Goal: Contribute content: Contribute content

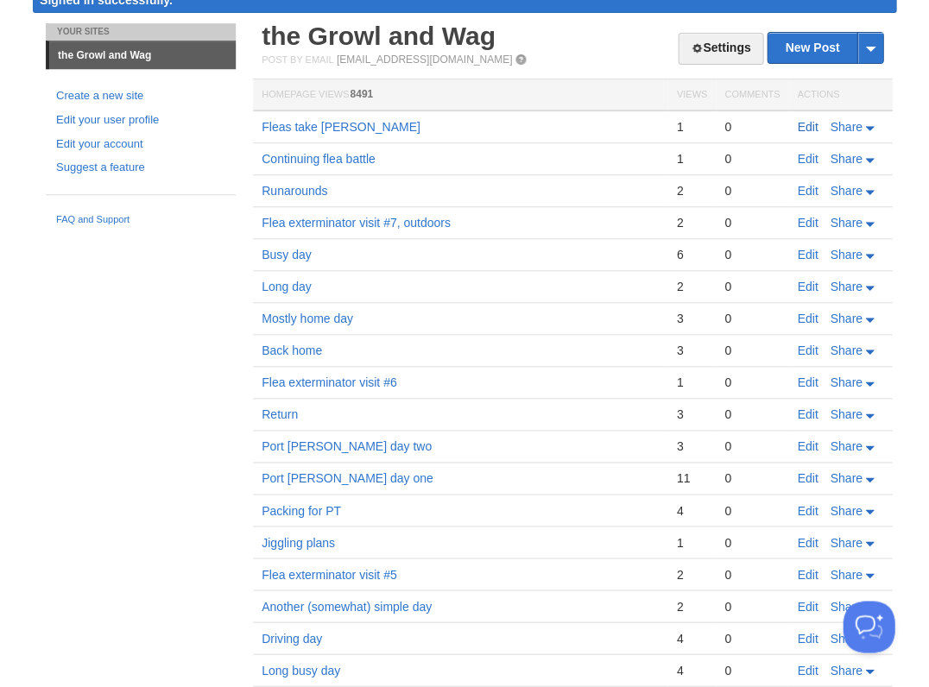
click at [809, 123] on link "Edit" at bounding box center [807, 127] width 21 height 14
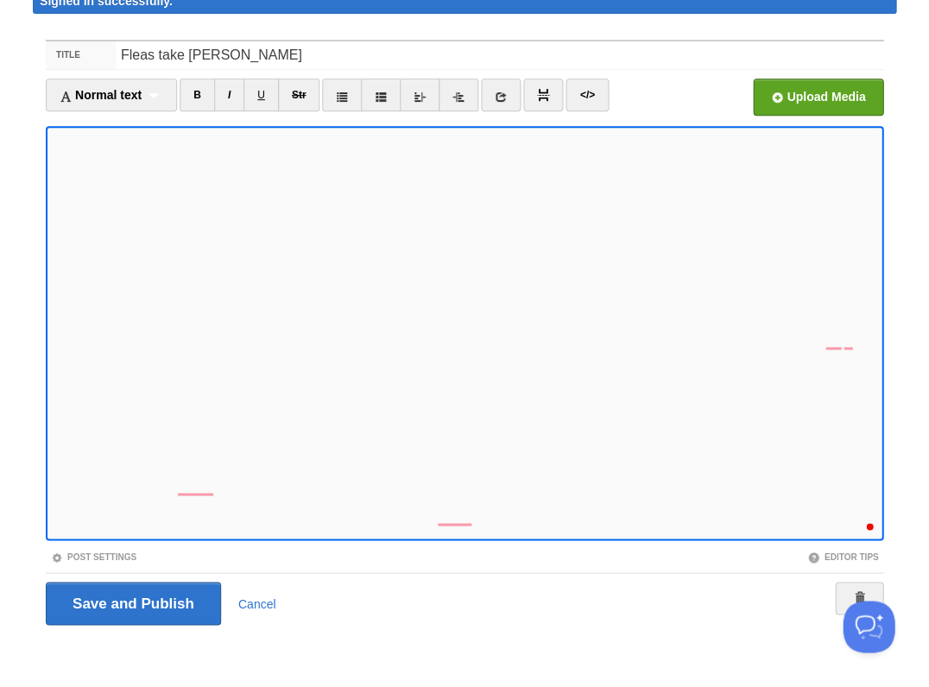
scroll to position [904, 0]
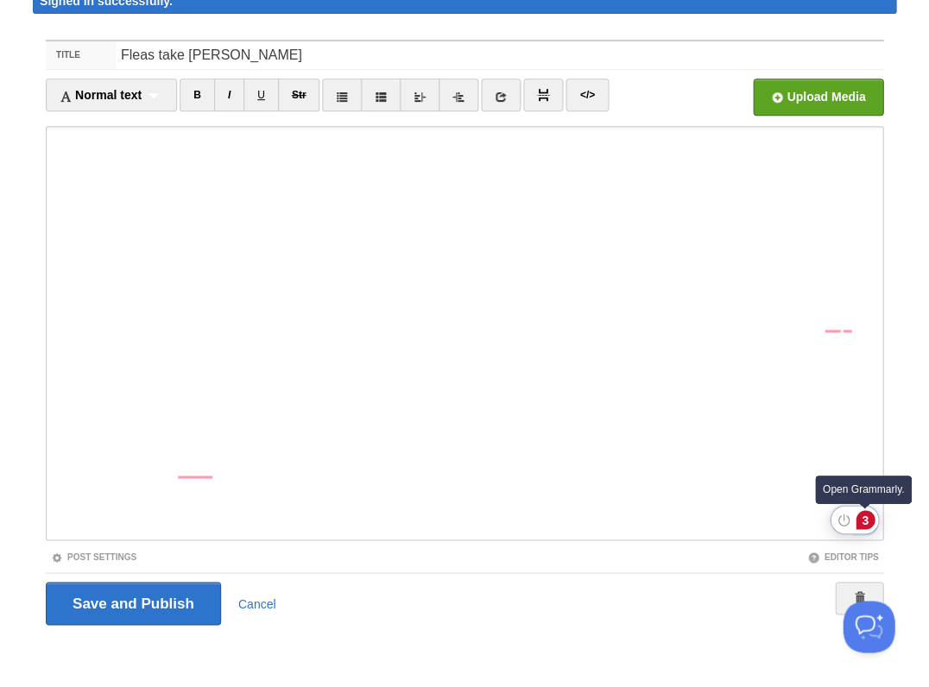
click at [864, 520] on div "3" at bounding box center [865, 519] width 19 height 19
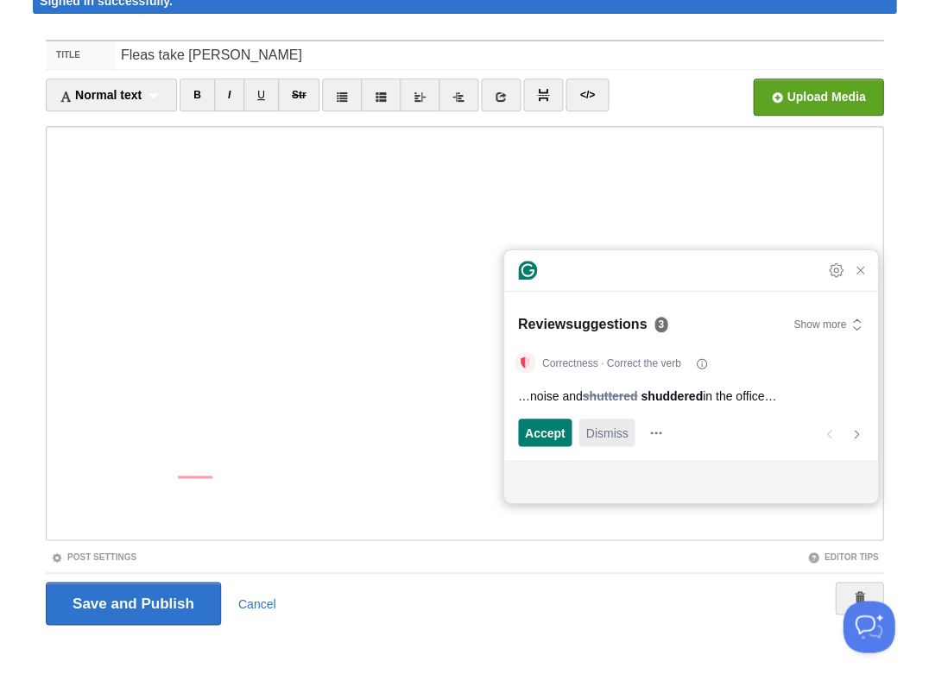
click at [611, 437] on span "Dismiss" at bounding box center [606, 433] width 42 height 18
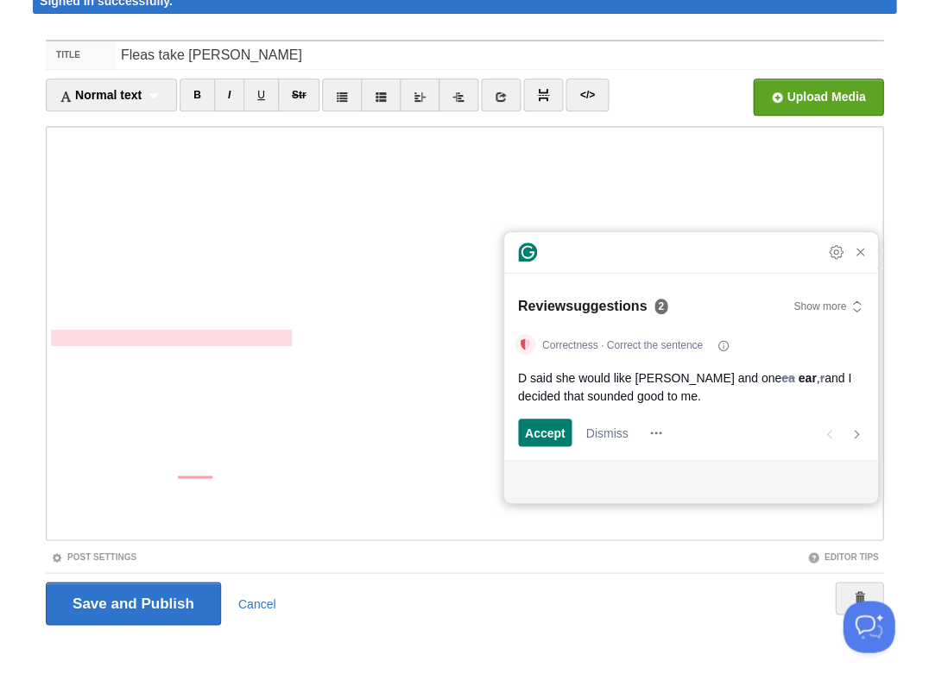
scroll to position [885, 0]
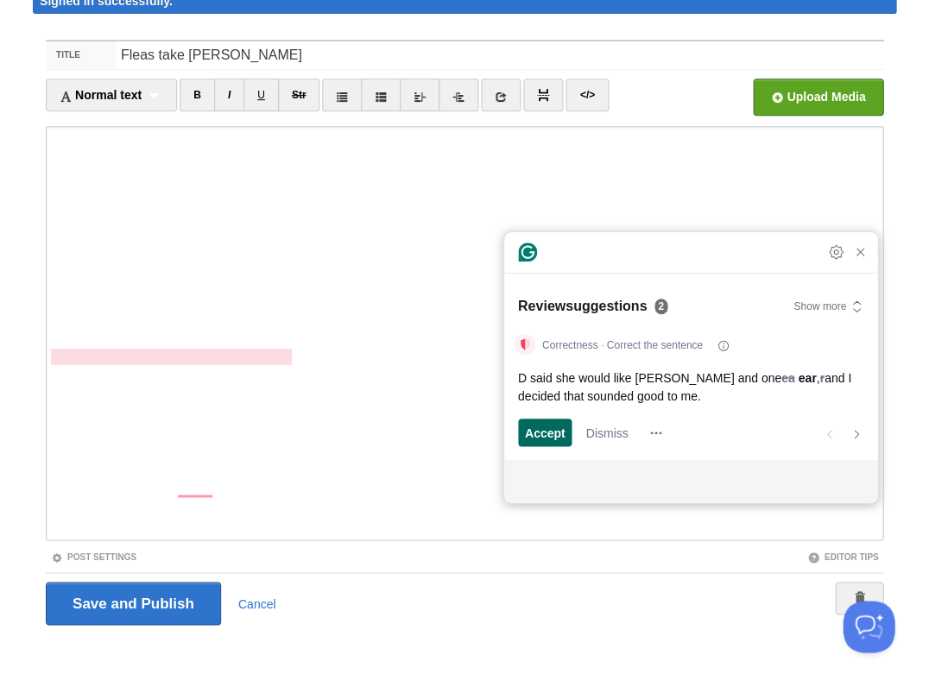
click at [546, 431] on span "Accept" at bounding box center [545, 433] width 41 height 18
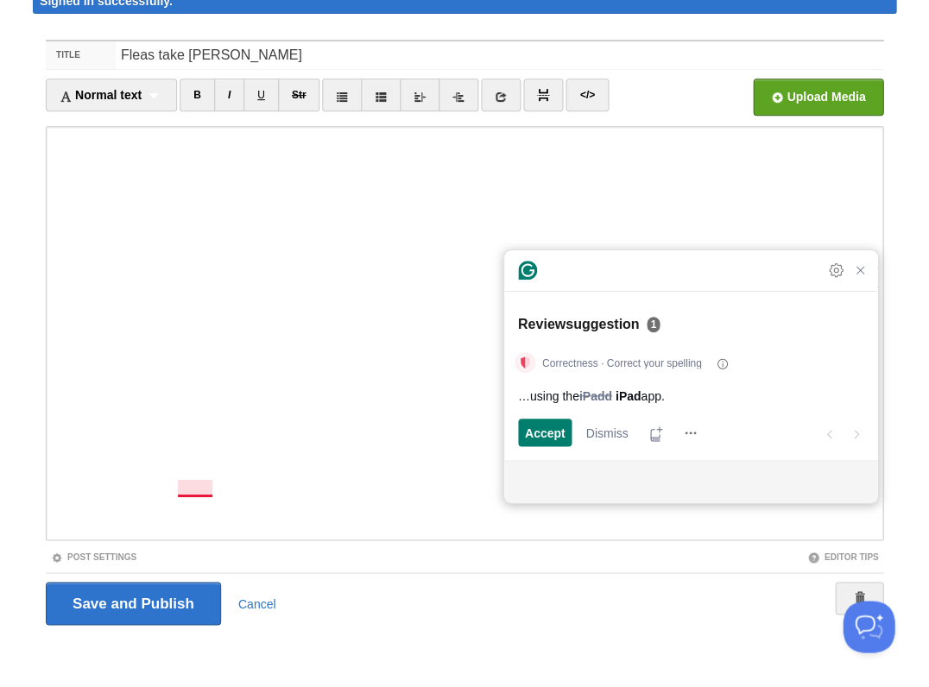
scroll to position [904, 0]
click at [545, 434] on span "Accept" at bounding box center [545, 433] width 41 height 18
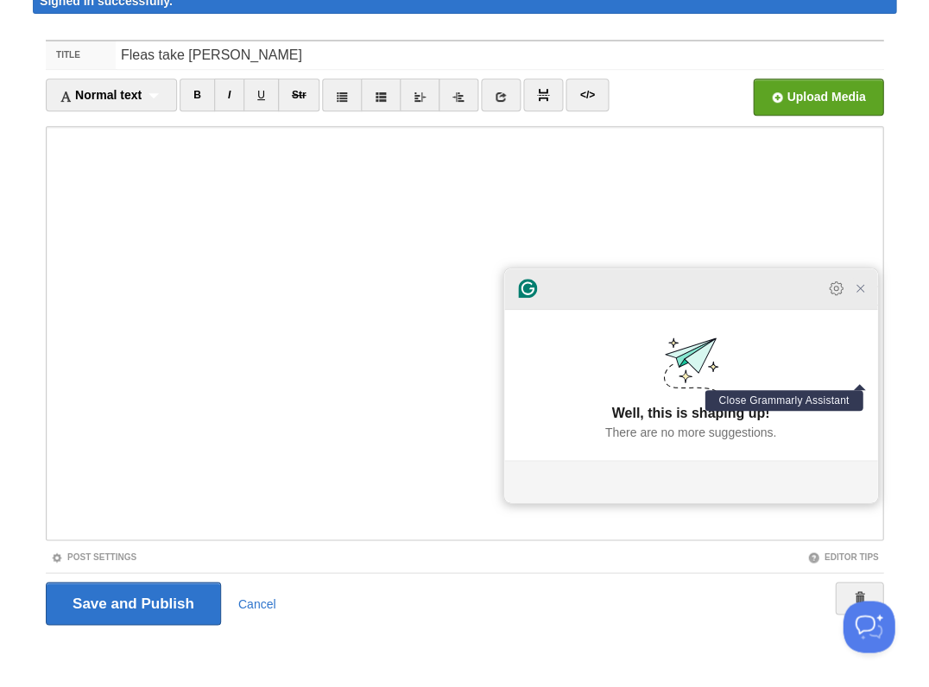
click at [863, 295] on icon "Close Grammarly Assistant" at bounding box center [860, 288] width 14 height 14
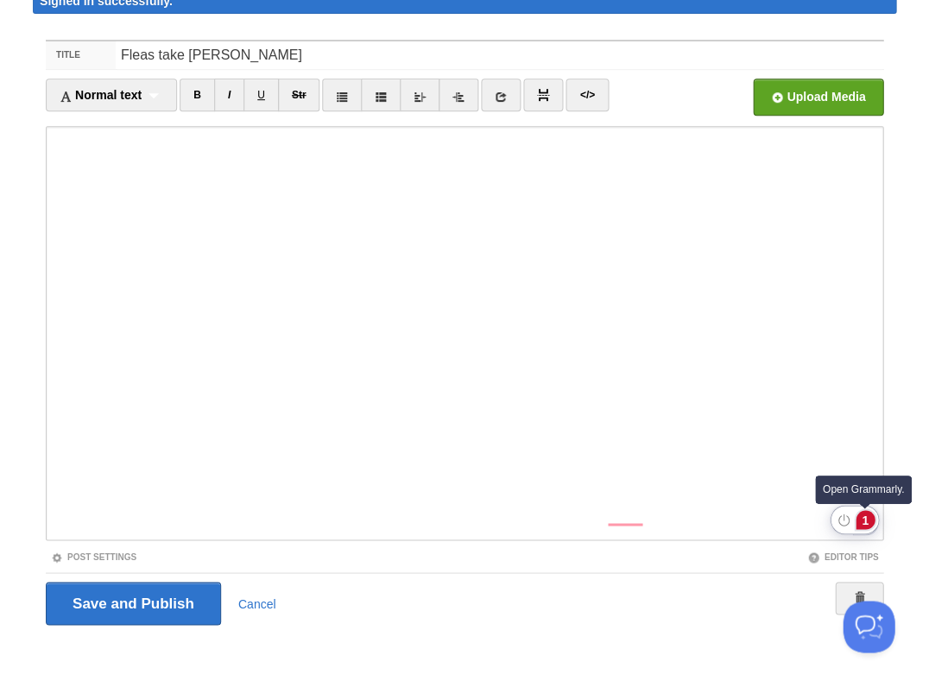
click at [867, 521] on div "1" at bounding box center [865, 519] width 19 height 19
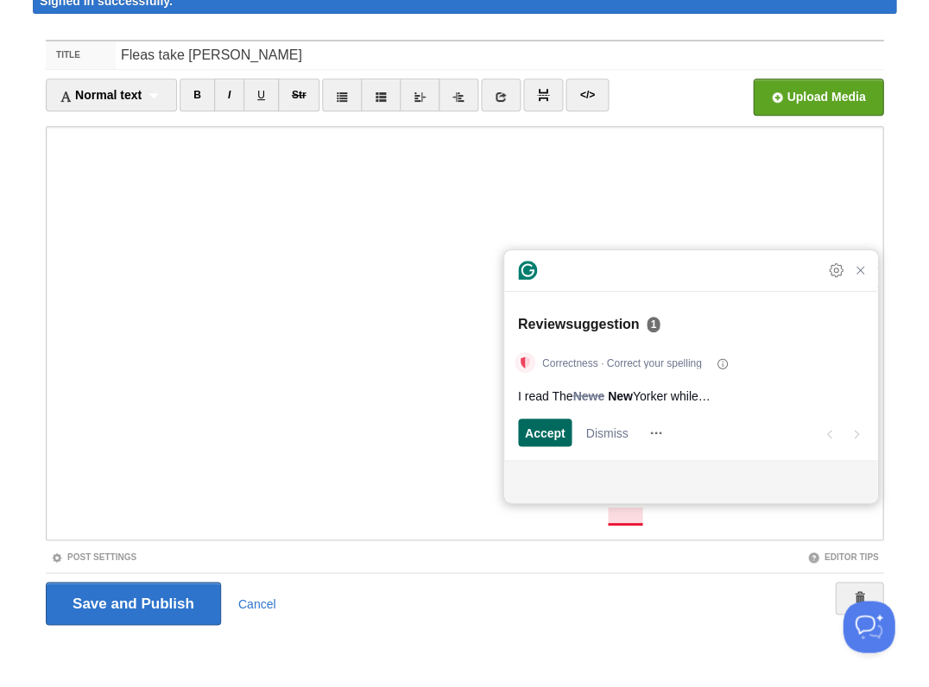
click at [535, 437] on span "Accept" at bounding box center [545, 433] width 41 height 18
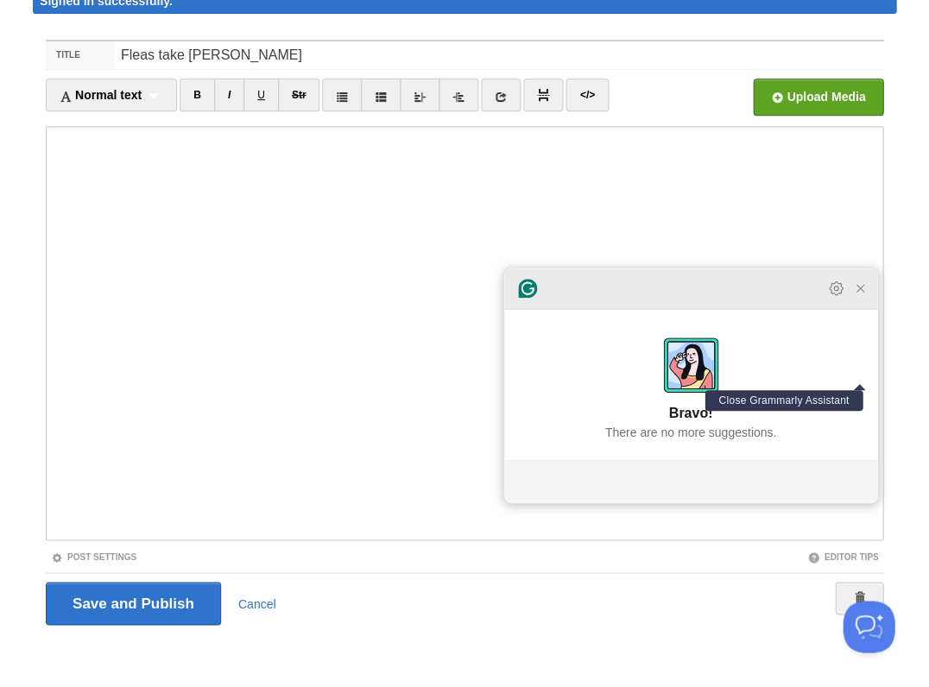
click at [858, 295] on icon "Close Grammarly Assistant" at bounding box center [860, 288] width 14 height 14
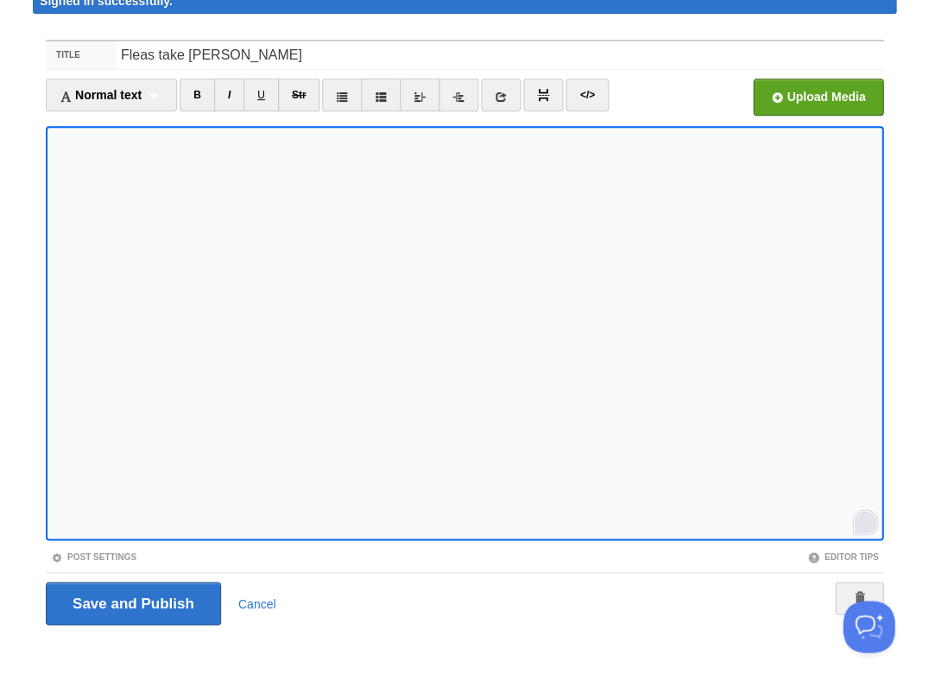
scroll to position [920, 0]
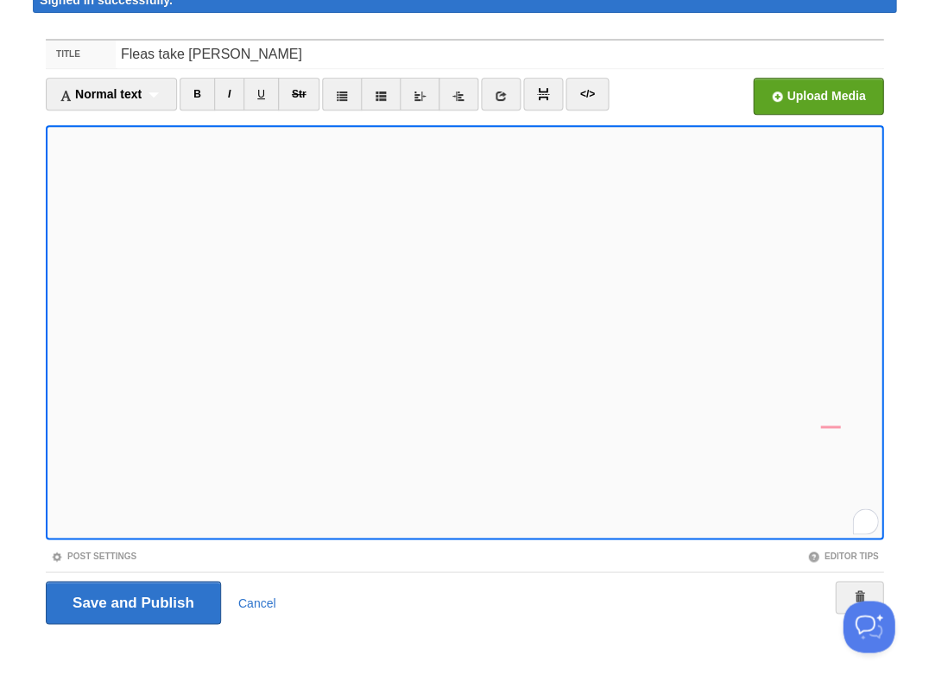
scroll to position [950, 0]
click at [131, 600] on input "Save and Publish" at bounding box center [133, 602] width 175 height 43
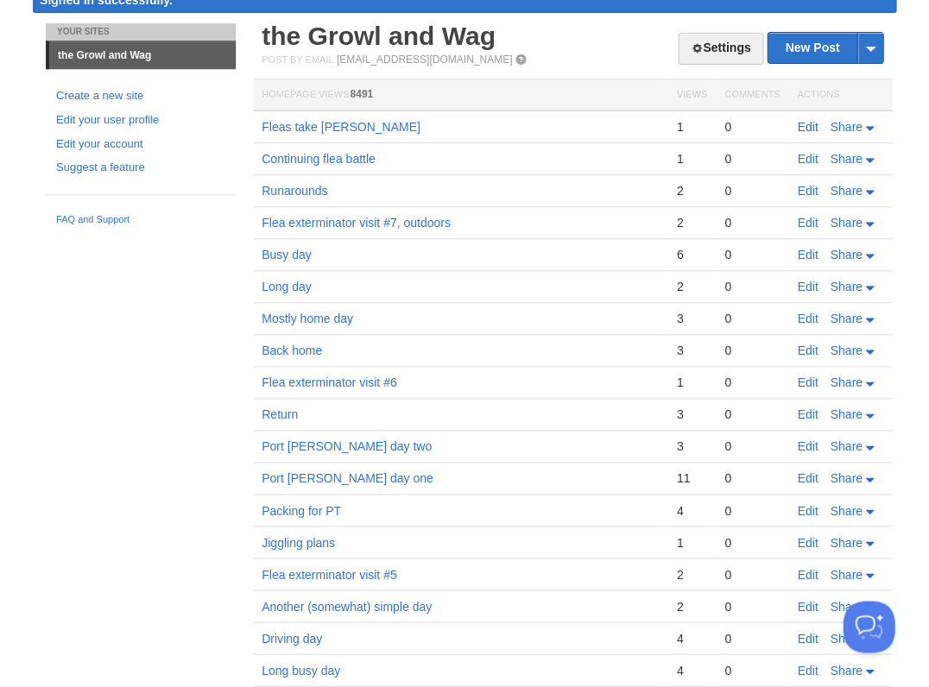
click at [806, 123] on link "Edit" at bounding box center [807, 127] width 21 height 14
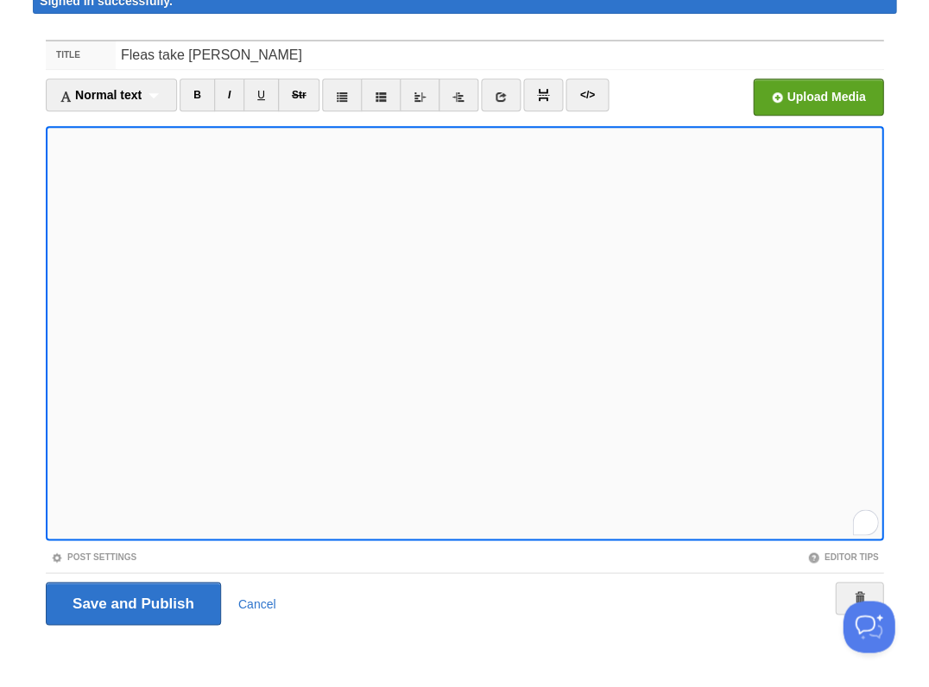
scroll to position [951, 0]
click at [131, 600] on input "Save and Publish" at bounding box center [133, 603] width 175 height 43
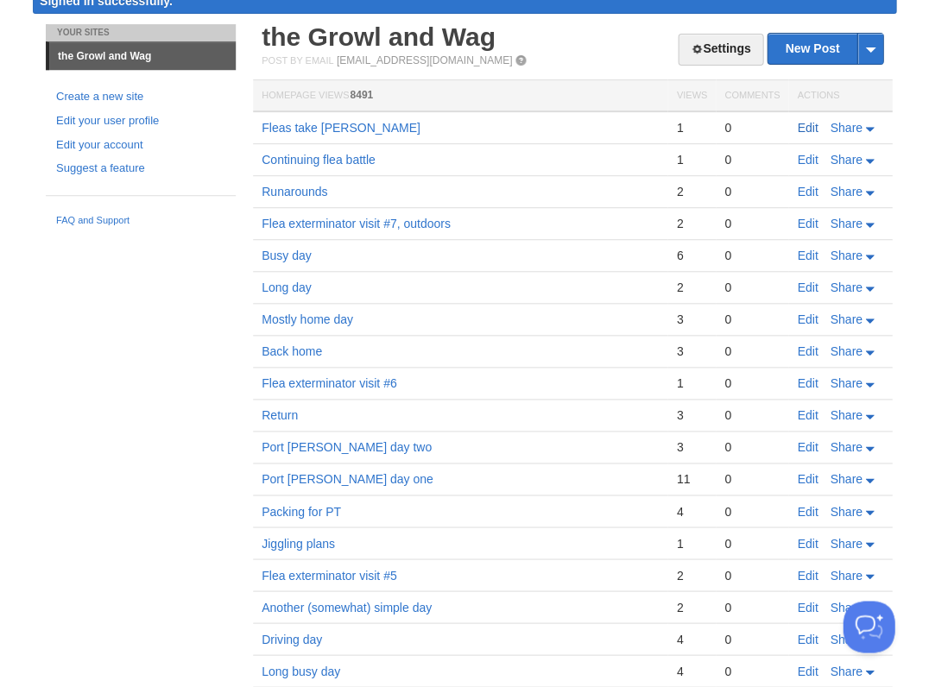
click at [808, 123] on link "Edit" at bounding box center [807, 128] width 21 height 14
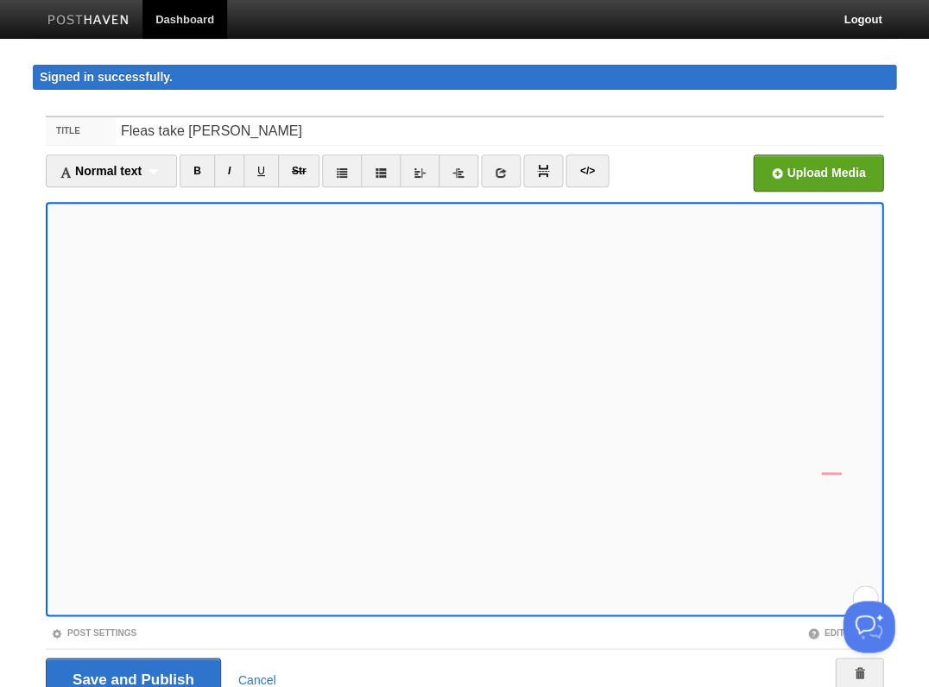
scroll to position [76, 0]
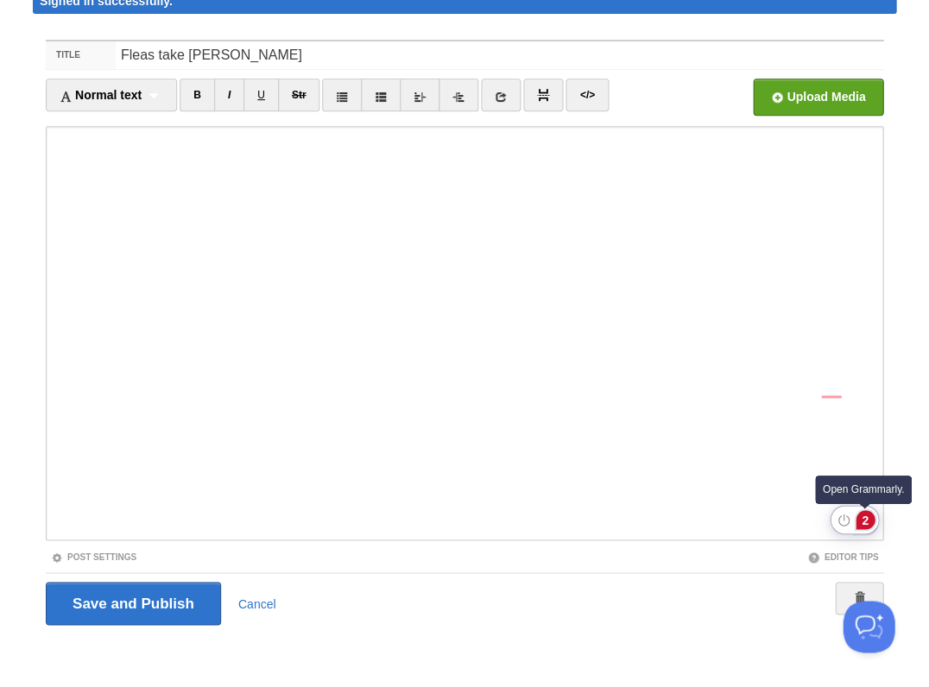
click at [860, 519] on div "2" at bounding box center [865, 519] width 19 height 19
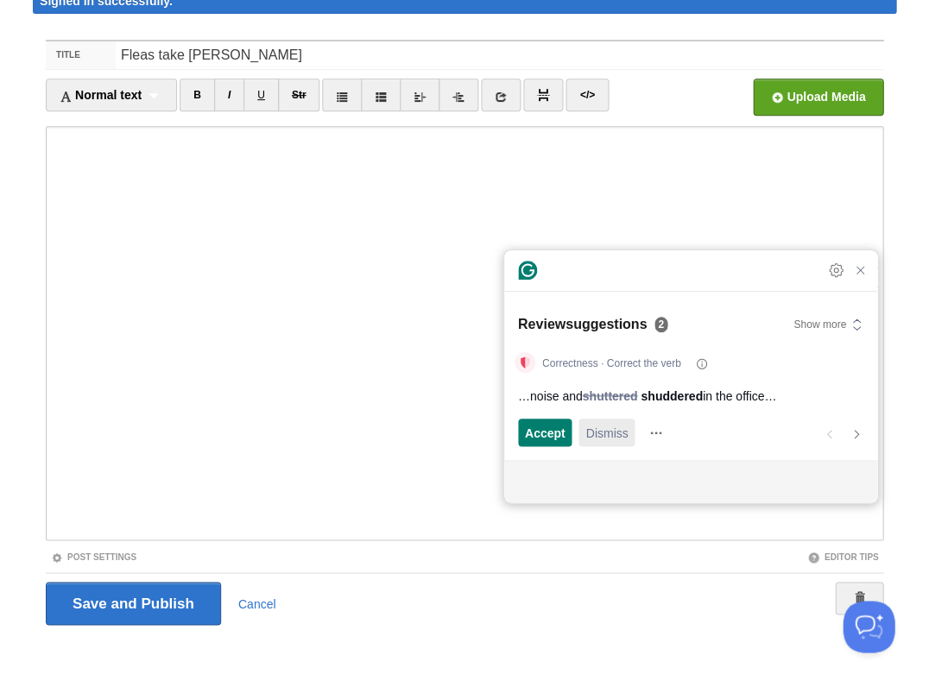
click at [587, 434] on span "Dismiss" at bounding box center [606, 433] width 42 height 18
click at [543, 440] on span "Accept" at bounding box center [545, 433] width 41 height 18
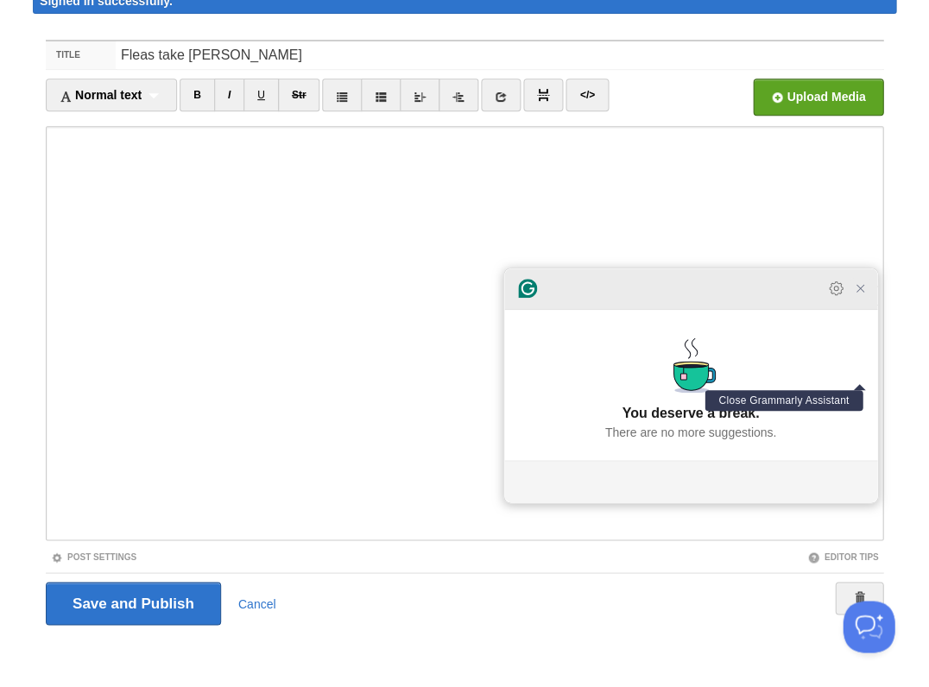
click at [860, 295] on icon "Close Grammarly Assistant" at bounding box center [860, 288] width 14 height 14
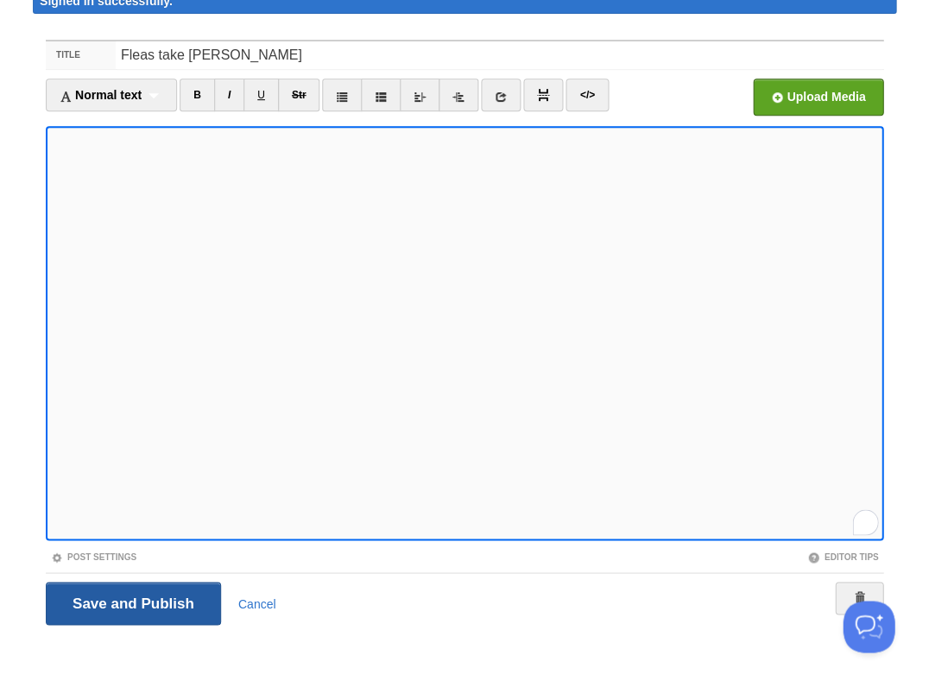
click at [131, 600] on input "Save and Publish" at bounding box center [133, 603] width 175 height 43
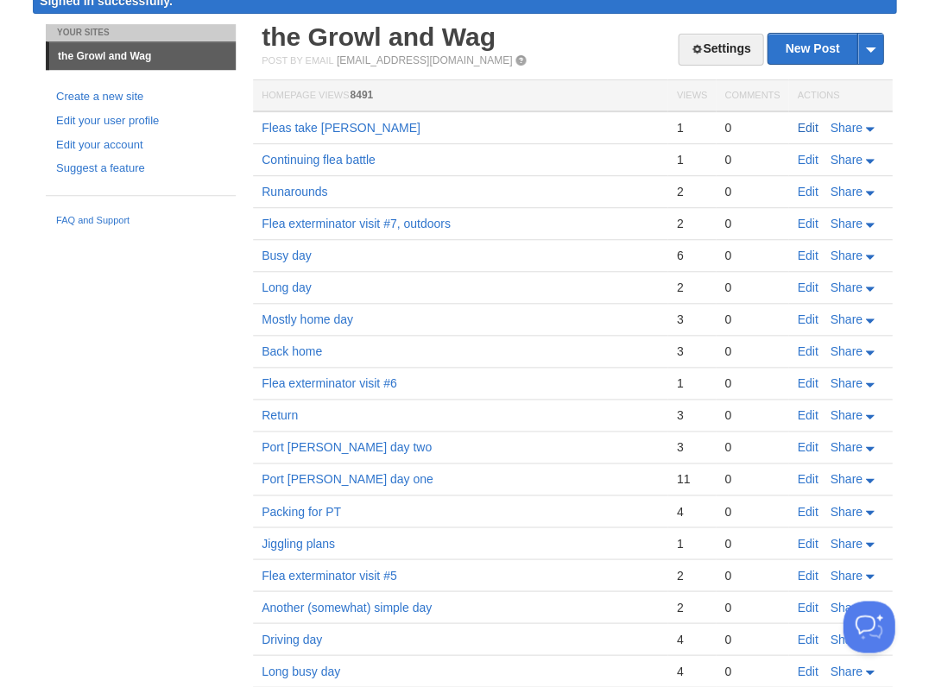
click at [798, 123] on link "Edit" at bounding box center [807, 128] width 21 height 14
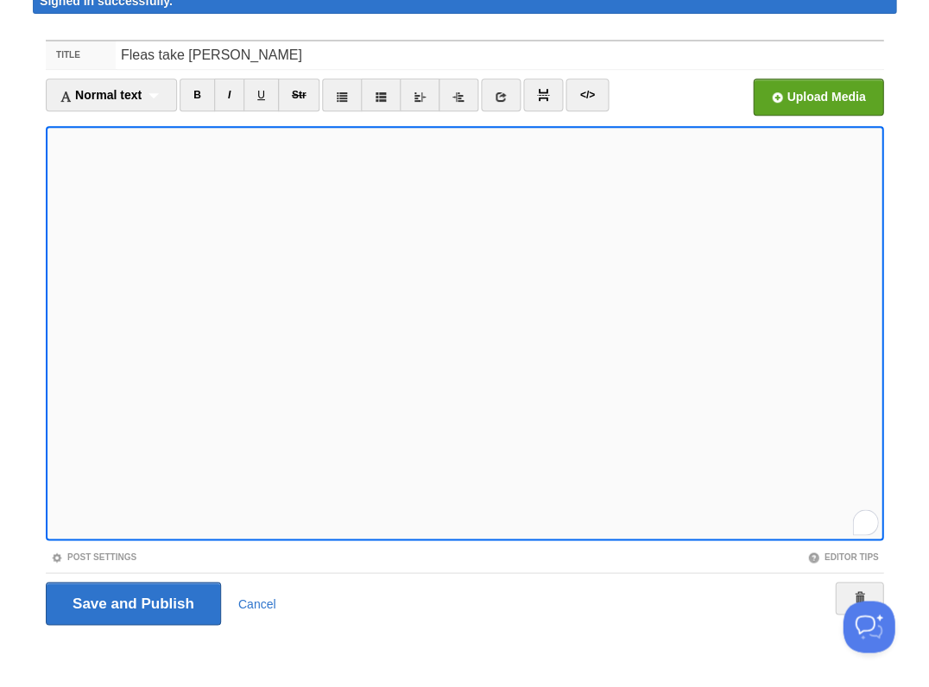
scroll to position [73, 0]
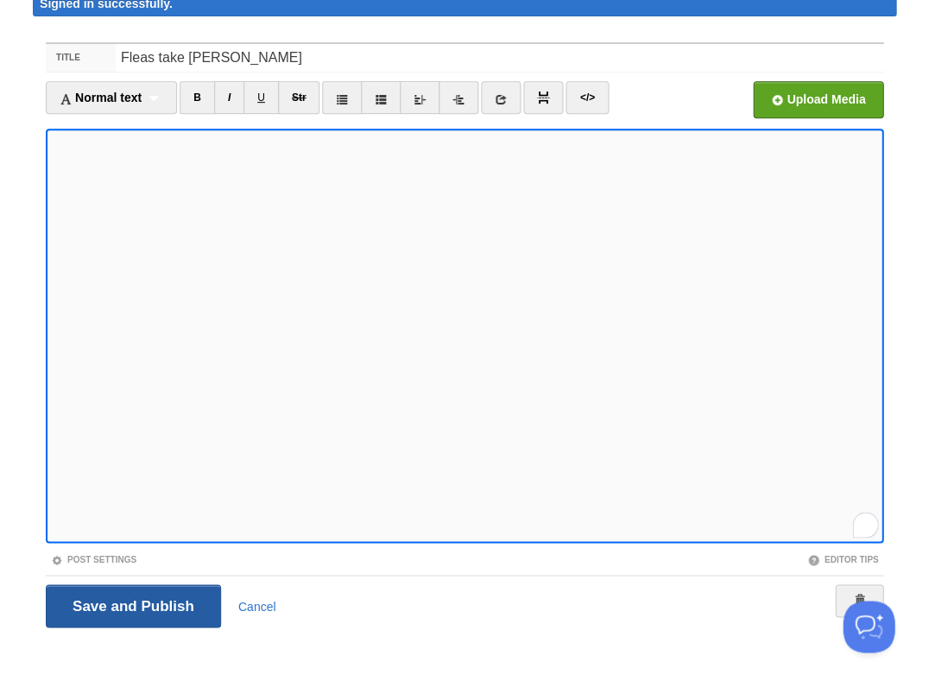
click at [131, 603] on input "Save and Publish" at bounding box center [133, 606] width 175 height 43
